Goal: Navigation & Orientation: Understand site structure

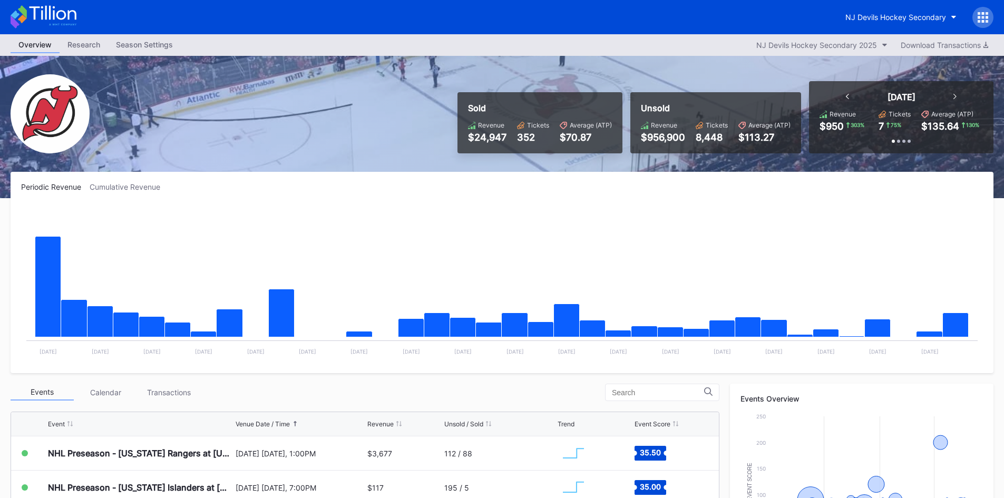
click at [81, 40] on div "Research" at bounding box center [84, 44] width 48 height 15
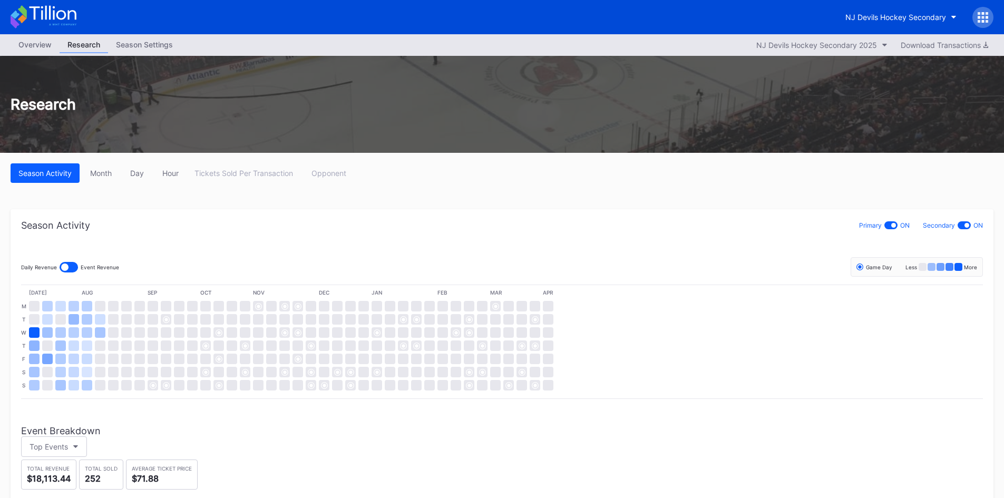
click at [134, 51] on div "Season Settings" at bounding box center [144, 44] width 73 height 15
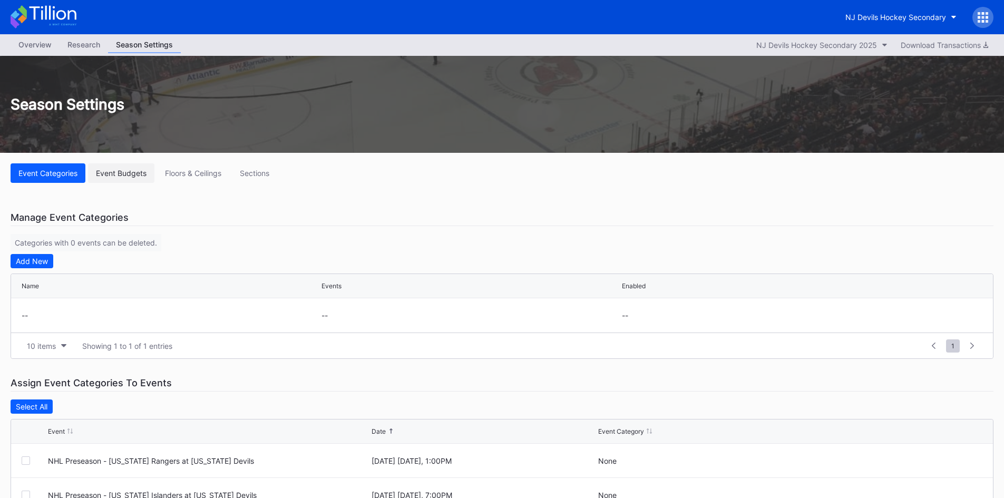
click at [122, 171] on div "Event Budgets" at bounding box center [121, 173] width 51 height 9
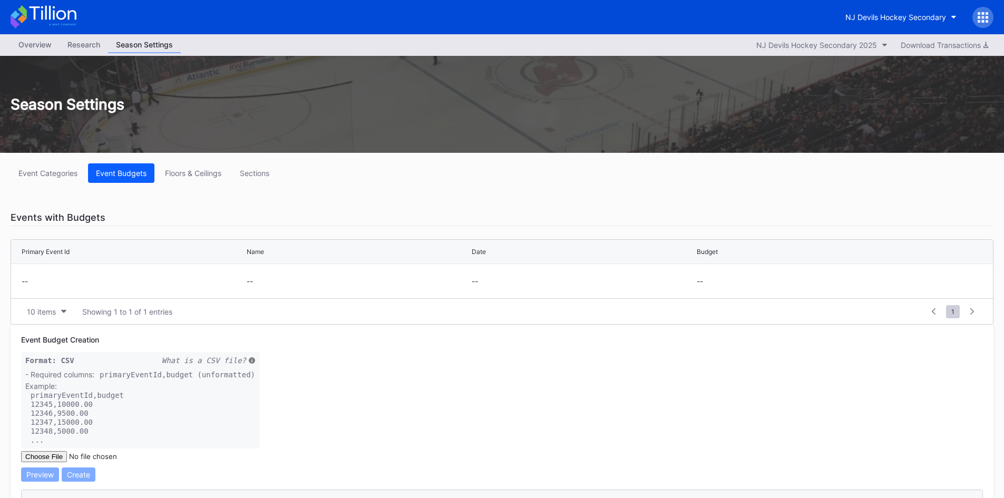
click at [52, 46] on div "Overview" at bounding box center [35, 44] width 49 height 15
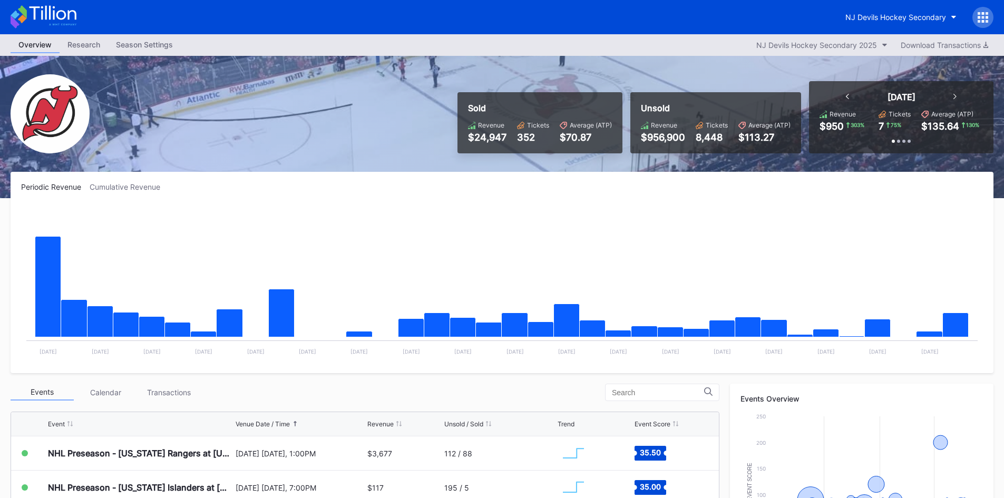
click at [990, 21] on div at bounding box center [982, 17] width 21 height 21
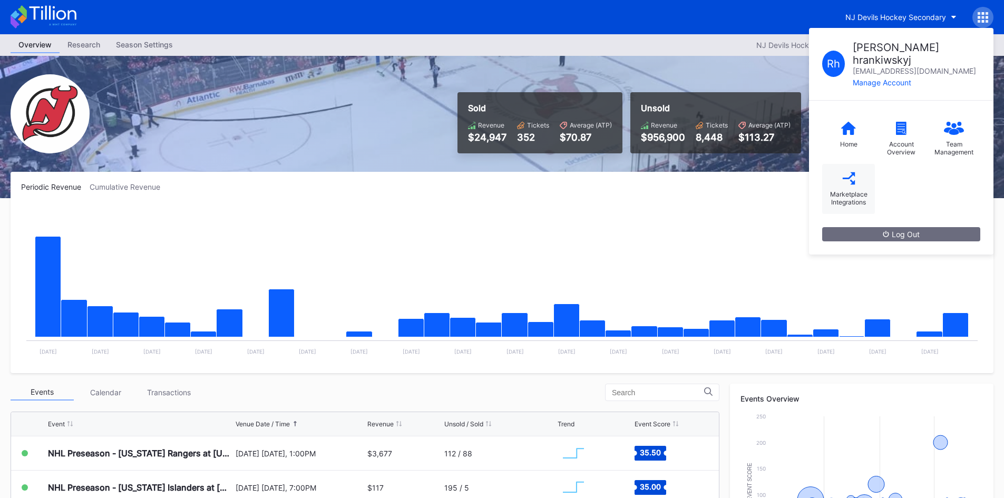
click at [858, 190] on div "Marketplace Integrations" at bounding box center [848, 198] width 42 height 16
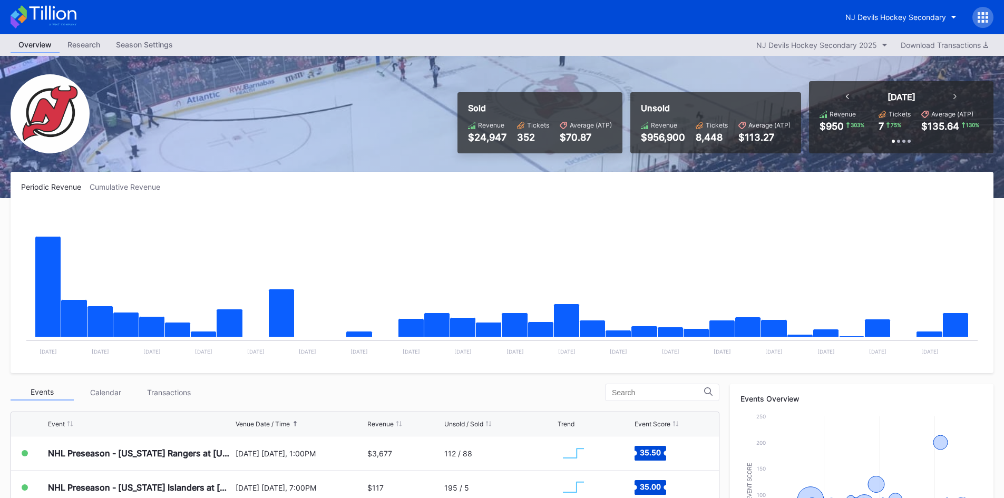
click at [986, 24] on div at bounding box center [982, 17] width 21 height 21
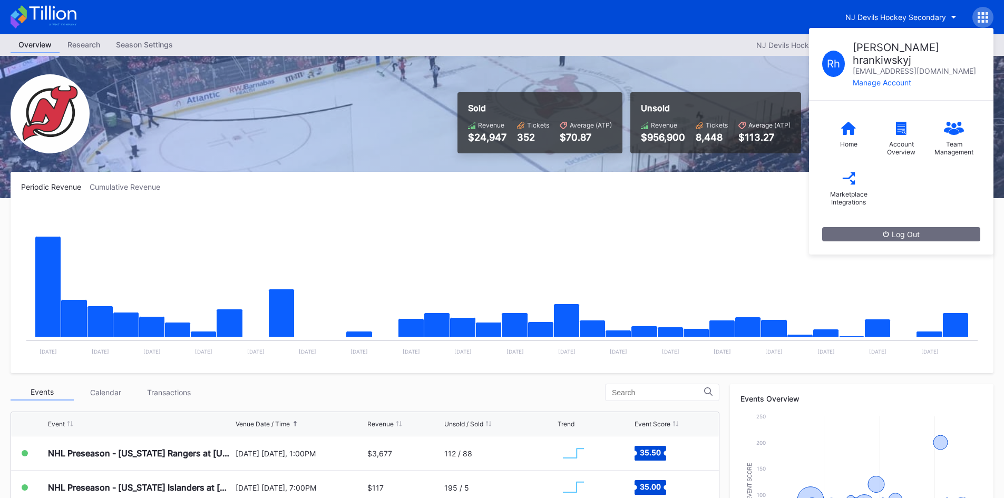
click at [454, 19] on div "NJ Devils Hockey Secondary R h [PERSON_NAME] [EMAIL_ADDRESS][DOMAIN_NAME] Manag…" at bounding box center [502, 17] width 1004 height 34
